Goal: Ask a question

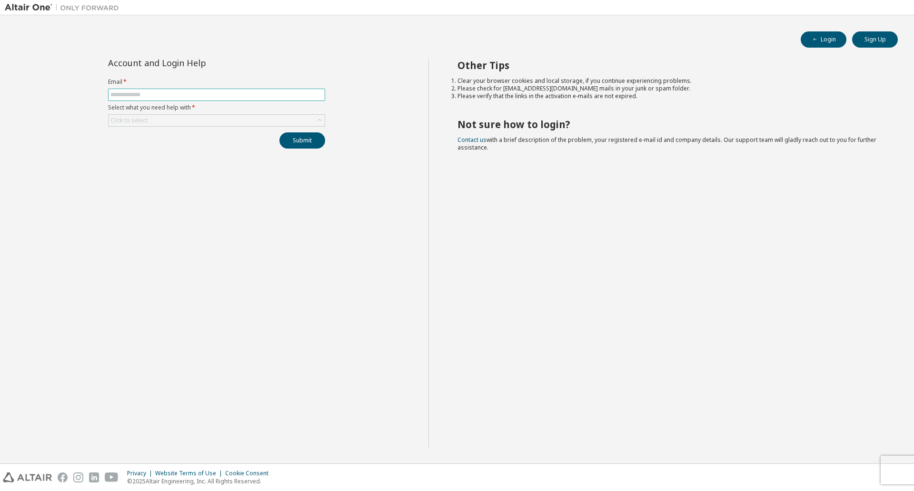
click at [141, 97] on input "text" at bounding box center [216, 95] width 212 height 8
type input "**********"
click at [164, 120] on div "Click to select" at bounding box center [217, 120] width 216 height 11
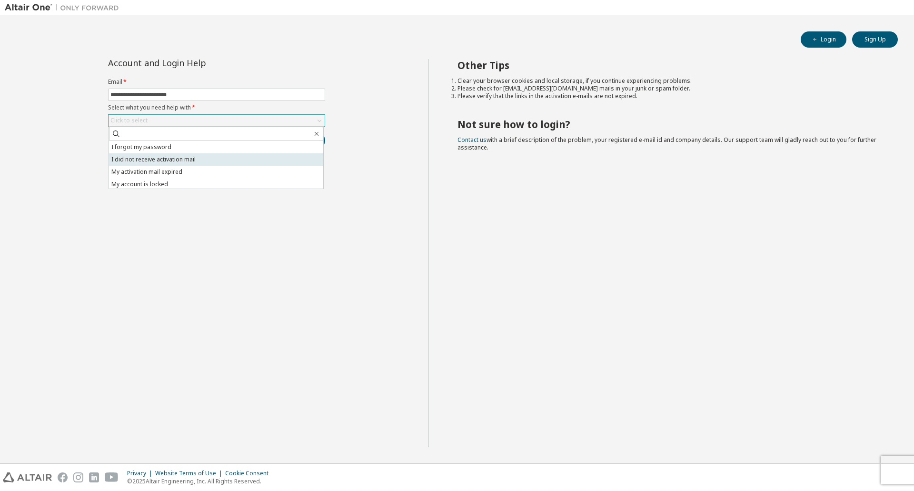
click at [161, 159] on li "I did not receive activation mail" at bounding box center [216, 159] width 214 height 12
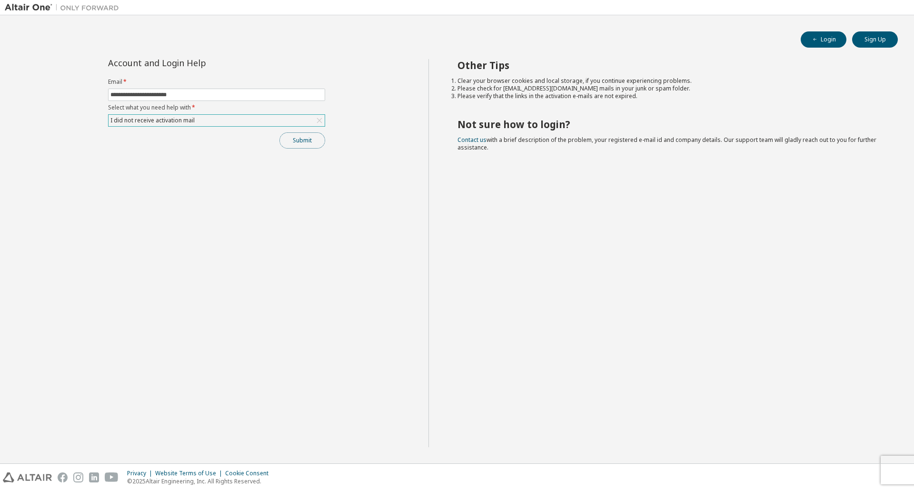
click at [301, 143] on button "Submit" at bounding box center [303, 140] width 46 height 16
click at [192, 119] on div "I did not receive activation mail" at bounding box center [152, 120] width 87 height 10
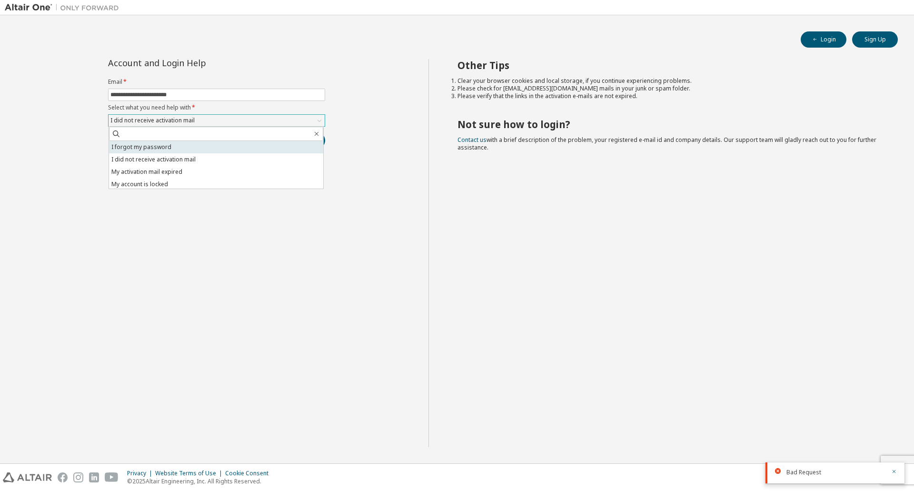
click at [177, 148] on li "I forgot my password" at bounding box center [216, 147] width 214 height 12
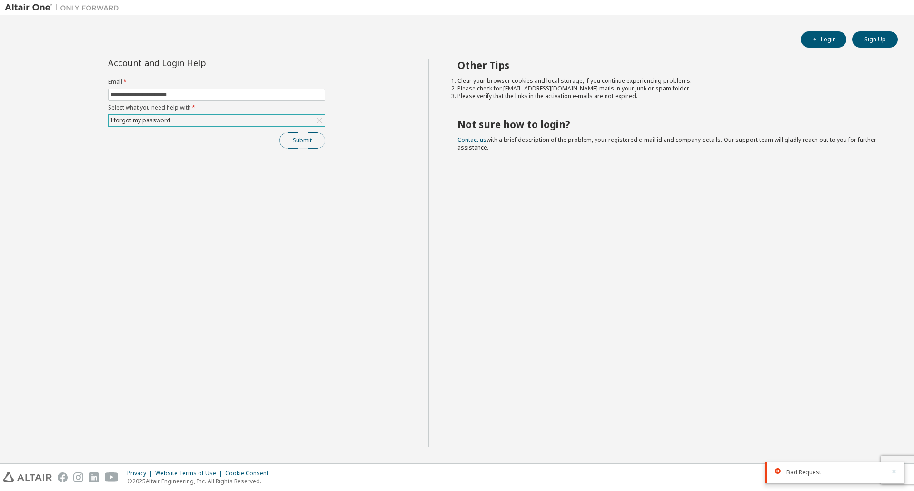
click at [297, 139] on button "Submit" at bounding box center [303, 140] width 46 height 16
click at [464, 141] on link "Contact us" at bounding box center [472, 140] width 29 height 8
